Goal: Task Accomplishment & Management: Complete application form

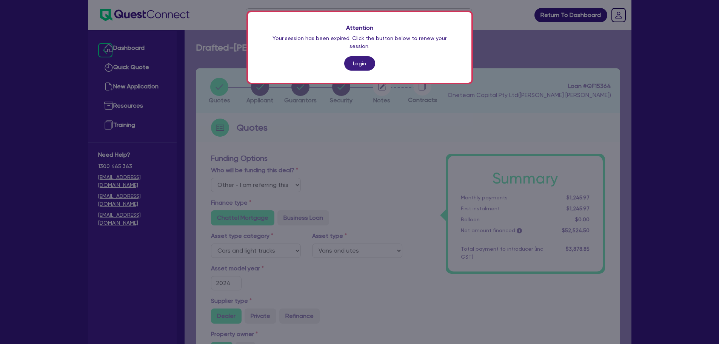
select select "Other"
select select "CARS_AND_LIGHT_TRUCKS"
select select "VANS_AND_UTES"
click at [358, 56] on link "Login" at bounding box center [359, 63] width 31 height 14
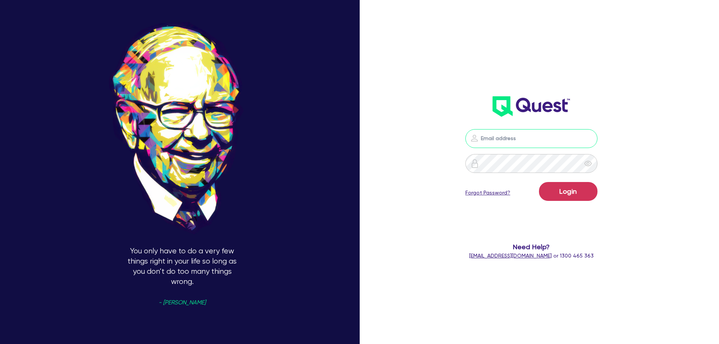
type input "[PERSON_NAME][EMAIL_ADDRESS][PERSON_NAME][DOMAIN_NAME]"
click at [373, 113] on div "You only have to do a very few things right in your life so long as you don’t d…" at bounding box center [359, 172] width 719 height 402
click at [628, 191] on form "[PERSON_NAME][EMAIL_ADDRESS][PERSON_NAME][DOMAIN_NAME] Login Forgot Password? N…" at bounding box center [531, 194] width 193 height 131
click at [581, 188] on button "Login" at bounding box center [568, 191] width 59 height 19
